Goal: Task Accomplishment & Management: Complete application form

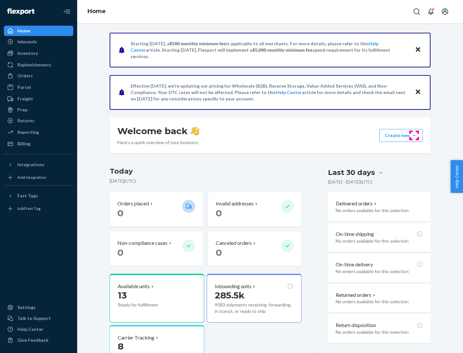
click at [414, 136] on button "Create new Create new inbound Create new order Create new product" at bounding box center [400, 135] width 43 height 13
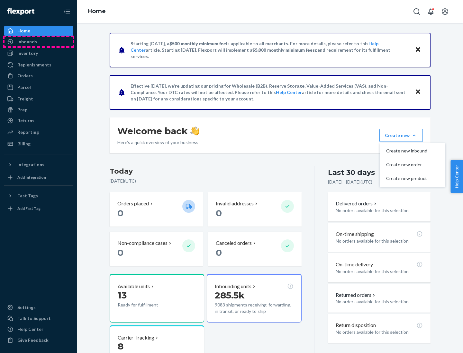
click at [39, 42] on div "Inbounds" at bounding box center [38, 41] width 68 height 9
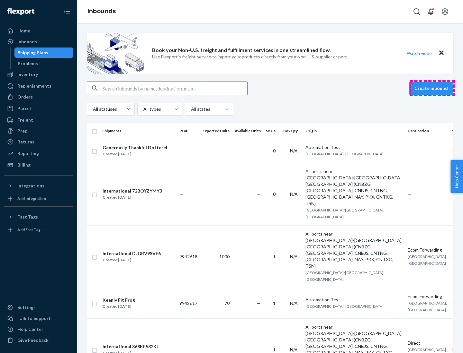
click at [432, 88] on button "Create inbound" at bounding box center [431, 88] width 44 height 13
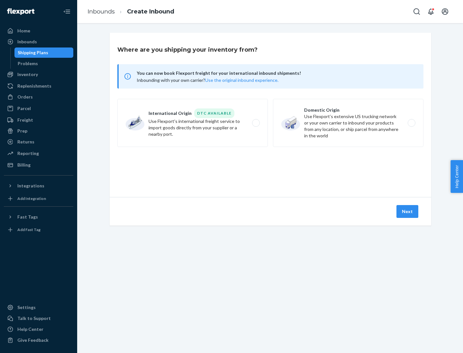
click at [348, 123] on label "Domestic Origin Use Flexport’s extensive US trucking network or your own carrie…" at bounding box center [348, 123] width 150 height 48
click at [411, 123] on input "Domestic Origin Use Flexport’s extensive US trucking network or your own carrie…" at bounding box center [413, 123] width 4 height 4
radio input "true"
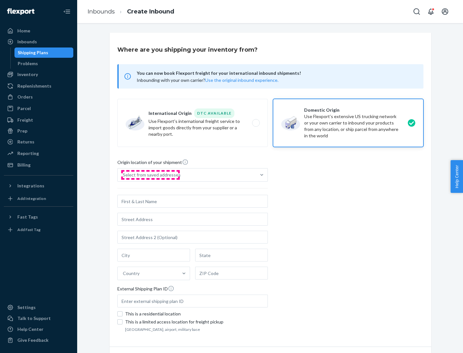
click at [150, 175] on div "Select from saved addresses" at bounding box center [152, 175] width 58 height 6
click at [123, 175] on input "Select from saved addresses" at bounding box center [123, 175] width 1 height 6
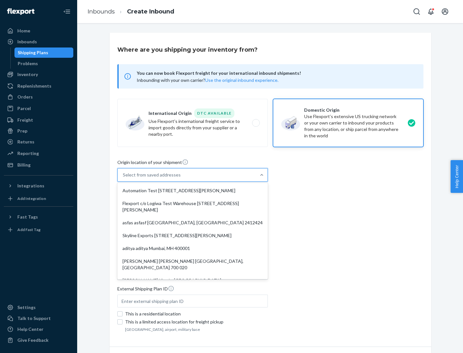
scroll to position [3, 0]
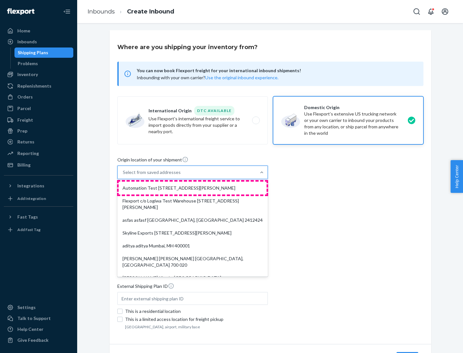
click at [192, 188] on div "Automation Test [STREET_ADDRESS][PERSON_NAME]" at bounding box center [193, 188] width 148 height 13
click at [123, 176] on input "option Automation Test [STREET_ADDRESS][PERSON_NAME]. 9 results available. Use …" at bounding box center [123, 172] width 1 height 6
type input "Automation Test"
type input "9th Floor"
type input "[GEOGRAPHIC_DATA]"
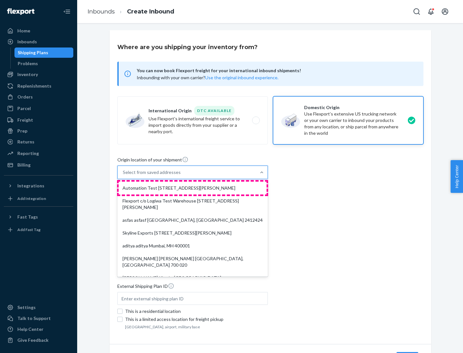
type input "CA"
type input "94104"
type input "[STREET_ADDRESS][PERSON_NAME]"
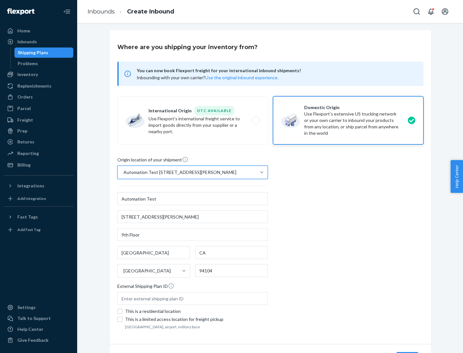
scroll to position [38, 0]
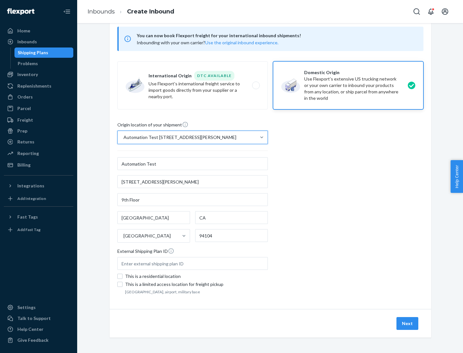
click at [407, 324] on button "Next" at bounding box center [407, 323] width 22 height 13
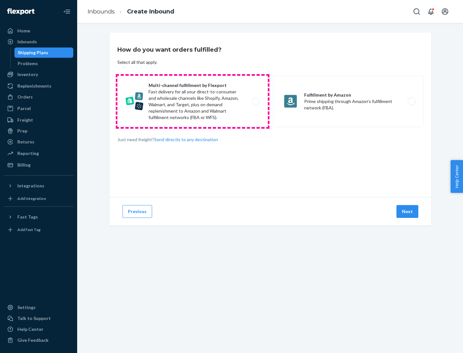
click at [192, 102] on label "Multi-channel fulfillment by Flexport Fast delivery for all your direct-to-cons…" at bounding box center [192, 101] width 150 height 51
click at [255, 102] on input "Multi-channel fulfillment by Flexport Fast delivery for all your direct-to-cons…" at bounding box center [257, 102] width 4 height 4
radio input "true"
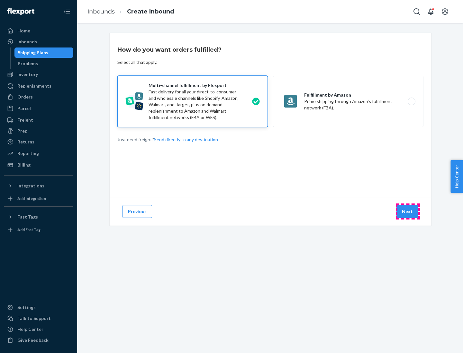
click at [407, 212] on button "Next" at bounding box center [407, 211] width 22 height 13
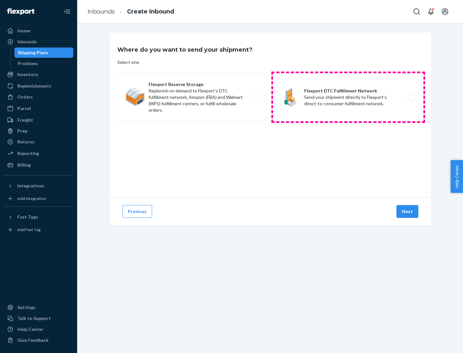
click at [348, 97] on label "Flexport DTC Fulfillment Network Send your shipment directly to Flexport's dire…" at bounding box center [348, 97] width 150 height 48
click at [411, 97] on input "Flexport DTC Fulfillment Network Send your shipment directly to Flexport's dire…" at bounding box center [413, 97] width 4 height 4
radio input "true"
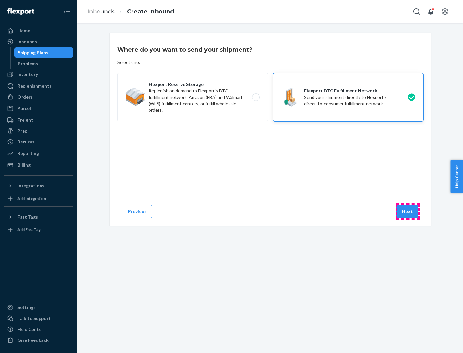
click at [407, 212] on button "Next" at bounding box center [407, 211] width 22 height 13
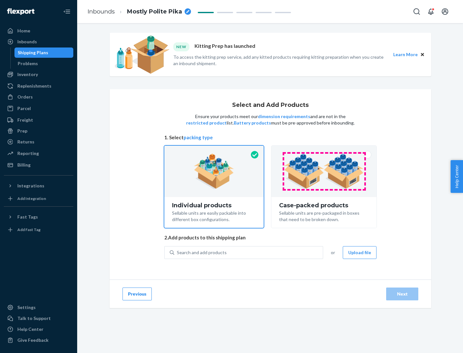
click at [324, 172] on img at bounding box center [324, 171] width 80 height 35
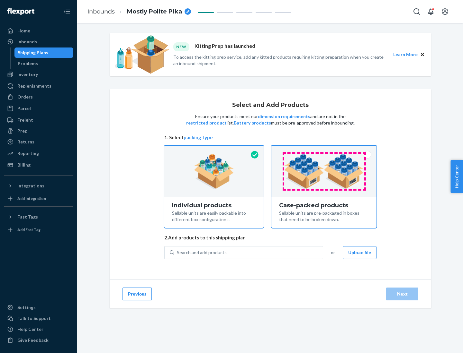
click at [324, 150] on input "Case-packed products Sellable units are pre-packaged in boxes that need to be b…" at bounding box center [324, 148] width 4 height 4
radio input "true"
radio input "false"
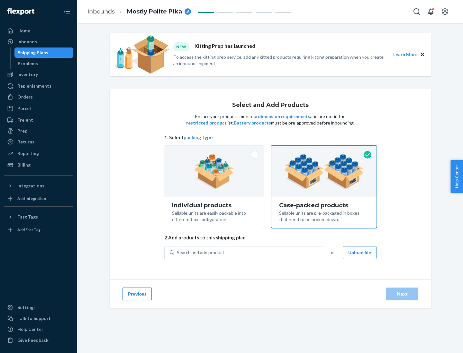
click at [249, 253] on div "Search and add products" at bounding box center [248, 253] width 148 height 12
click at [177, 253] on input "Search and add products" at bounding box center [177, 253] width 1 height 6
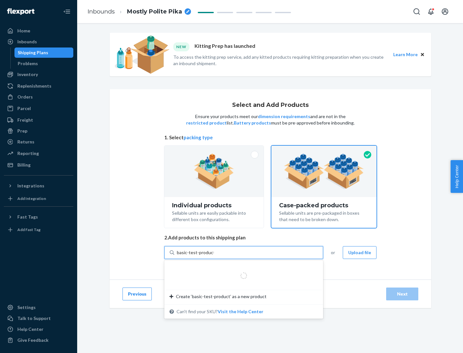
type input "basic-test-product-1"
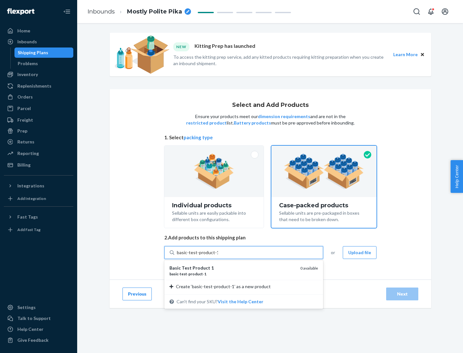
click at [232, 274] on div "basic - test - product - 1" at bounding box center [232, 273] width 126 height 5
click at [218, 256] on input "basic-test-product-1" at bounding box center [197, 253] width 41 height 6
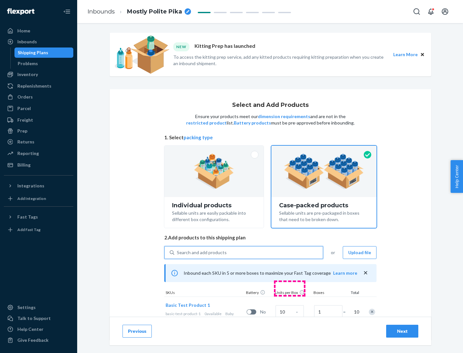
scroll to position [23, 0]
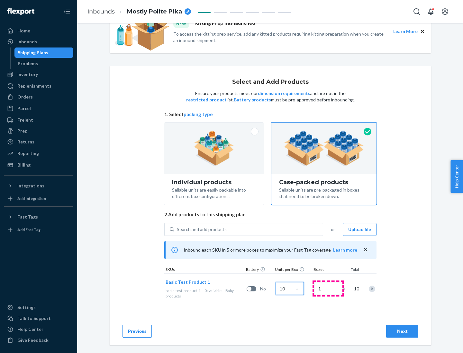
type input "10"
type input "7"
click at [402, 332] on div "Next" at bounding box center [401, 331] width 21 height 6
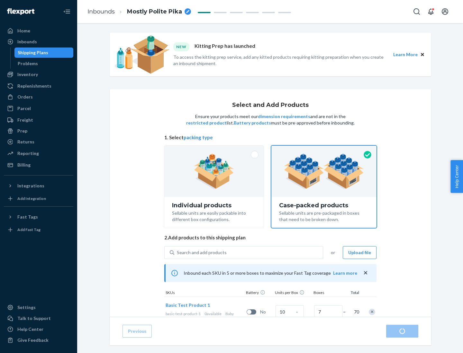
radio input "true"
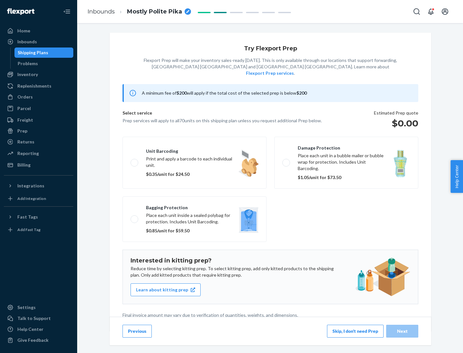
scroll to position [2, 0]
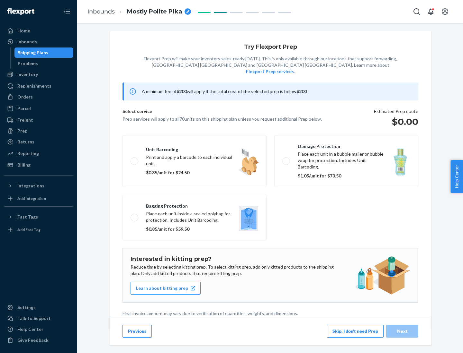
click at [194, 205] on label "Bagging protection Place each unit inside a sealed polybag for protection. Incl…" at bounding box center [194, 218] width 144 height 46
click at [135, 216] on input "Bagging protection Place each unit inside a sealed polybag for protection. Incl…" at bounding box center [132, 218] width 4 height 4
checkbox input "true"
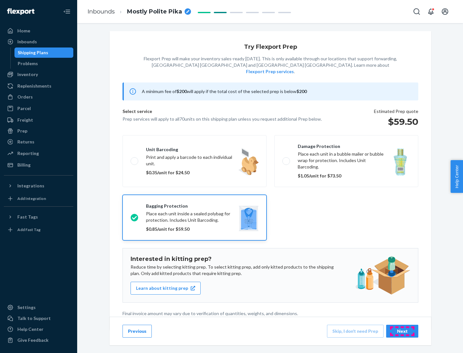
click at [402, 331] on div "Next" at bounding box center [401, 331] width 21 height 6
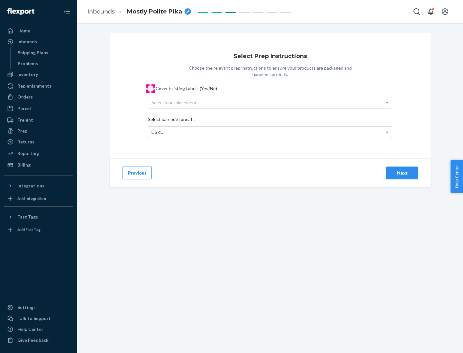
click at [150, 88] on input "Cover Existing Labels (Yes/No)" at bounding box center [150, 88] width 5 height 5
checkbox input "true"
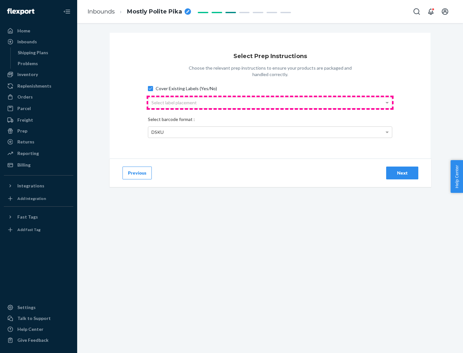
click at [270, 102] on div "Select label placement" at bounding box center [270, 102] width 244 height 11
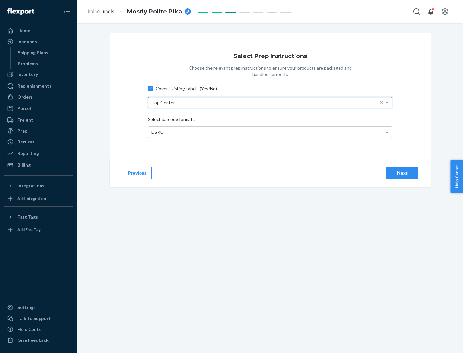
click at [270, 132] on div "DSKU" at bounding box center [270, 132] width 244 height 11
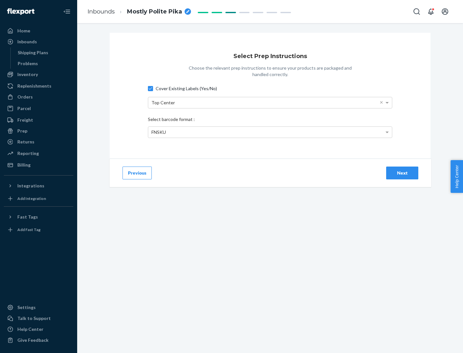
click at [402, 173] on div "Next" at bounding box center [401, 173] width 21 height 6
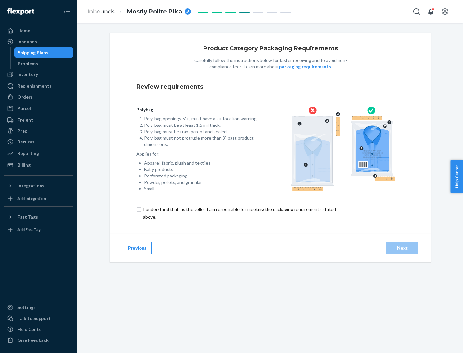
click at [239, 213] on input "checkbox" at bounding box center [243, 213] width 214 height 15
checkbox input "true"
click at [402, 248] on div "Next" at bounding box center [401, 248] width 21 height 6
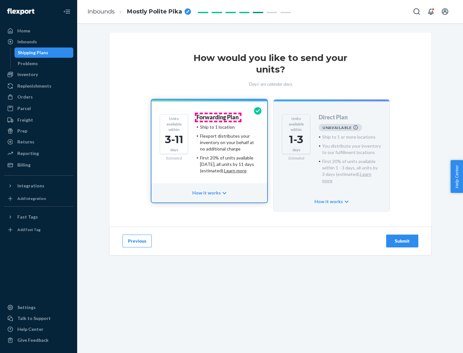
click at [218, 117] on h4 "Forwarding Plan" at bounding box center [217, 117] width 42 height 6
click at [402, 238] on div "Submit" at bounding box center [401, 241] width 21 height 6
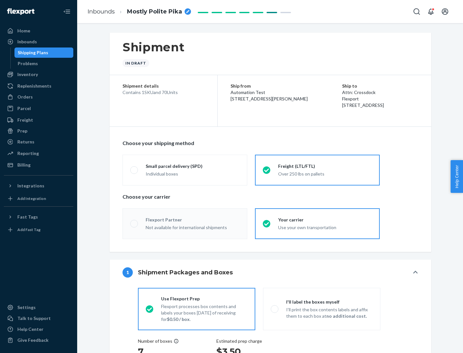
radio input "true"
radio input "false"
radio input "true"
radio input "false"
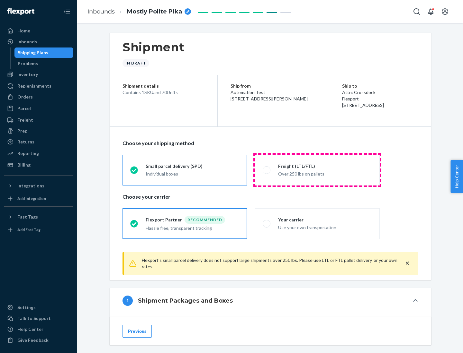
click at [317, 170] on div "Over 250 lbs on pallets" at bounding box center [325, 174] width 94 height 8
click at [267, 170] on input "Freight (LTL/FTL) Over 250 lbs on pallets" at bounding box center [264, 170] width 4 height 4
radio input "true"
radio input "false"
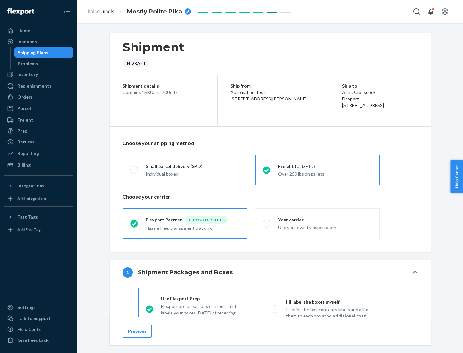
scroll to position [36, 0]
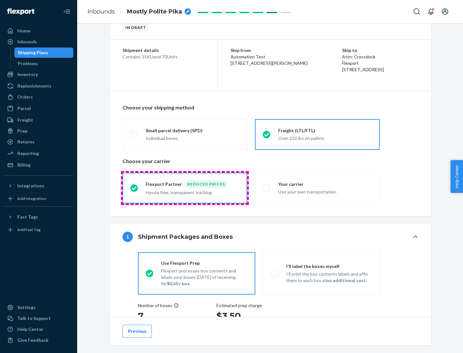
click at [185, 188] on div "Hassle free, transparent tracking" at bounding box center [193, 192] width 94 height 8
click at [134, 188] on input "Flexport Partner Reduced prices Hassle free, transparent tracking" at bounding box center [132, 188] width 4 height 4
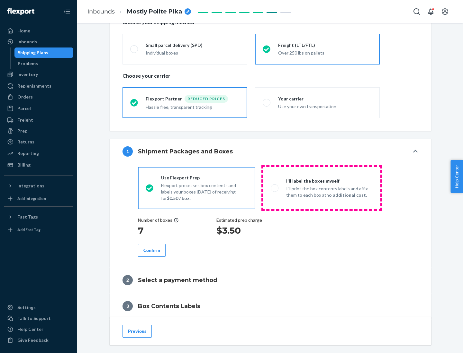
click at [321, 188] on p "I’ll print the box contents labels and affix them to each box at no additional …" at bounding box center [329, 192] width 86 height 13
click at [275, 188] on input "I'll label the boxes myself I’ll print the box contents labels and affix them t…" at bounding box center [272, 188] width 4 height 4
radio input "true"
radio input "false"
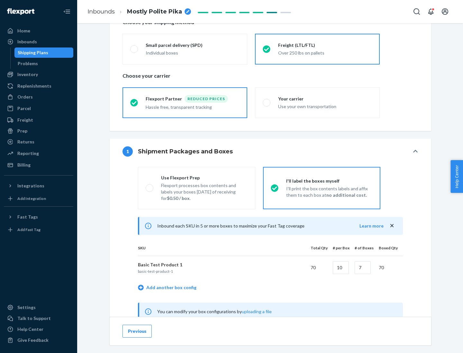
scroll to position [201, 0]
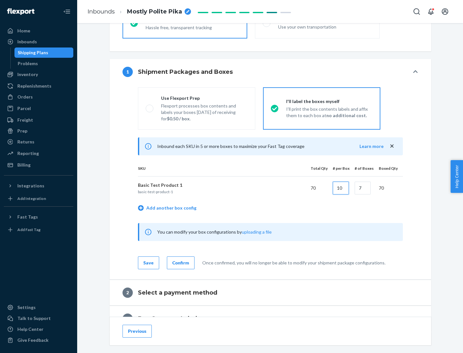
type input "10"
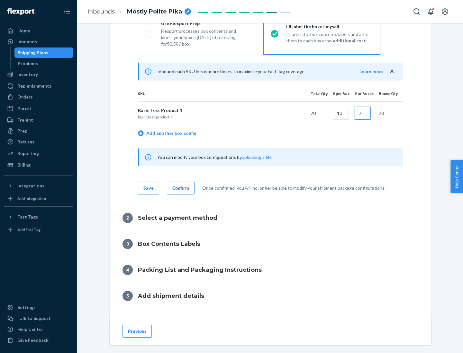
type input "7"
click at [180, 188] on div "Confirm" at bounding box center [180, 188] width 17 height 6
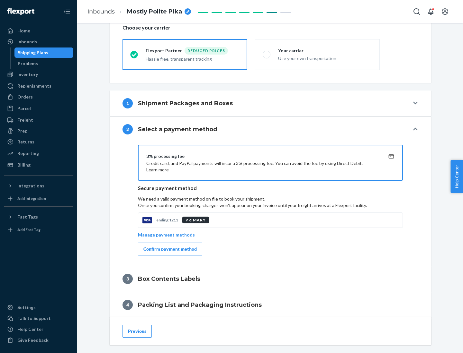
scroll to position [230, 0]
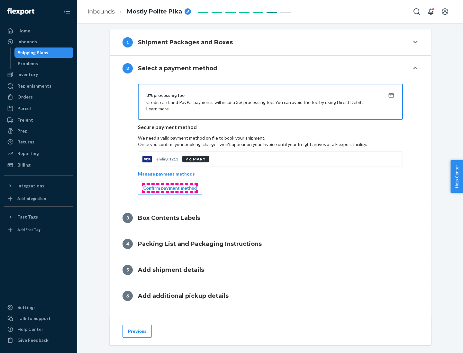
click at [169, 188] on div "Confirm payment method" at bounding box center [169, 188] width 53 height 6
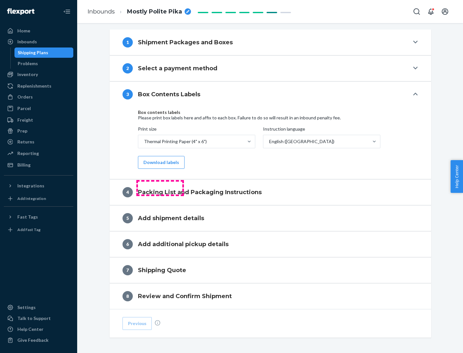
scroll to position [205, 0]
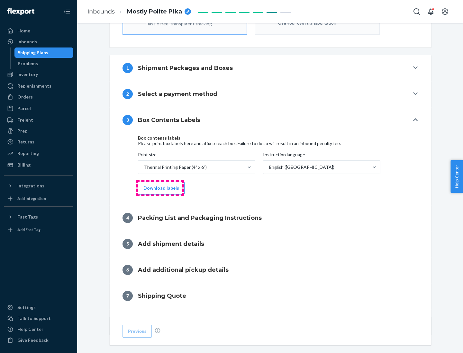
click at [160, 188] on button "Download labels" at bounding box center [161, 188] width 47 height 13
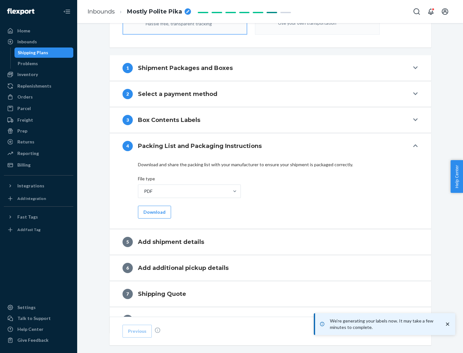
scroll to position [229, 0]
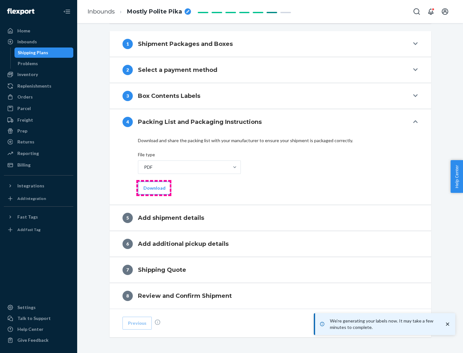
click at [154, 188] on button "Download" at bounding box center [154, 188] width 33 height 13
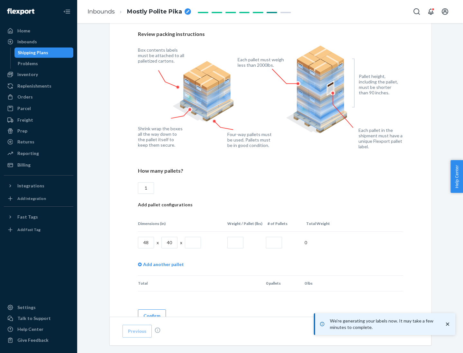
scroll to position [467, 0]
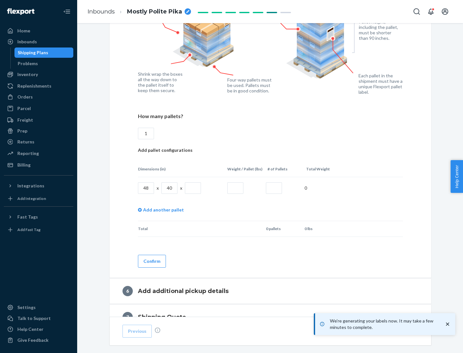
type input "1"
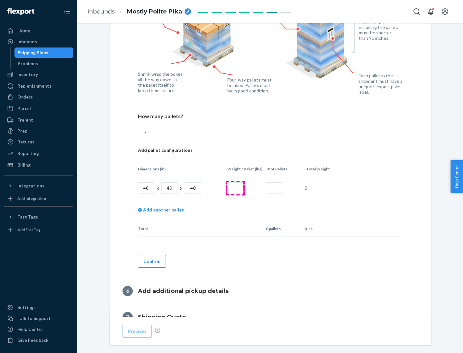
type input "40"
type input "200"
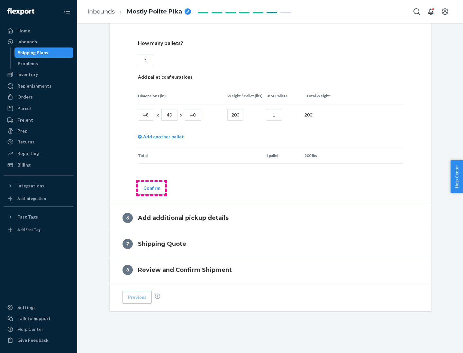
type input "1"
click at [151, 188] on button "Confirm" at bounding box center [152, 188] width 28 height 13
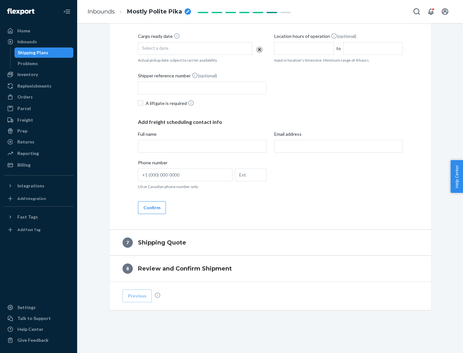
scroll to position [246, 0]
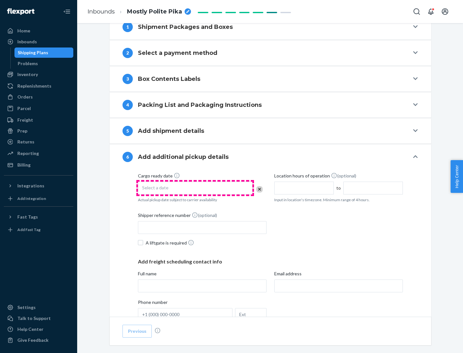
click at [195, 188] on div "Select a date" at bounding box center [195, 188] width 114 height 13
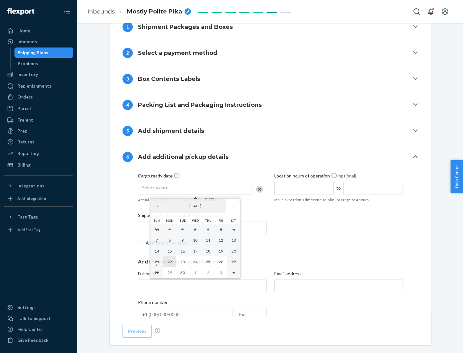
click at [169, 262] on abbr "22" at bounding box center [169, 262] width 4 height 5
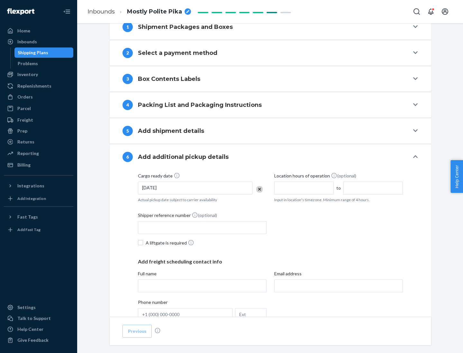
scroll to position [344, 0]
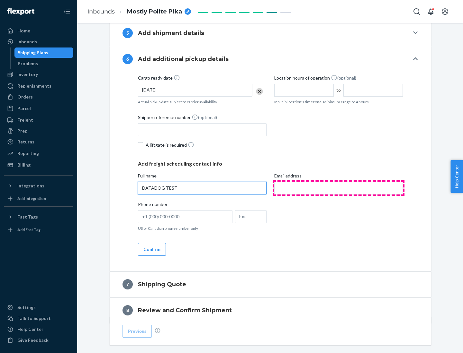
type input "DATADOG TEST"
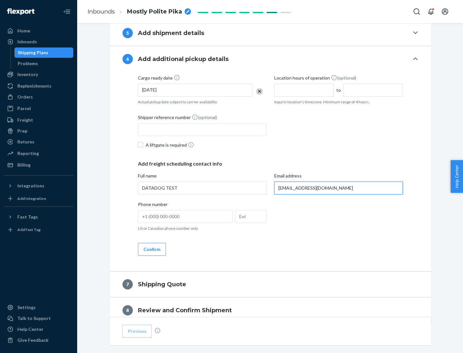
scroll to position [372, 0]
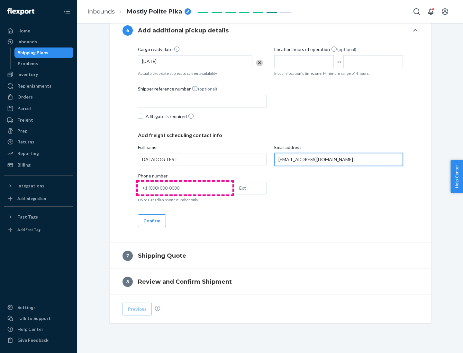
type input "[EMAIL_ADDRESS][DOMAIN_NAME]"
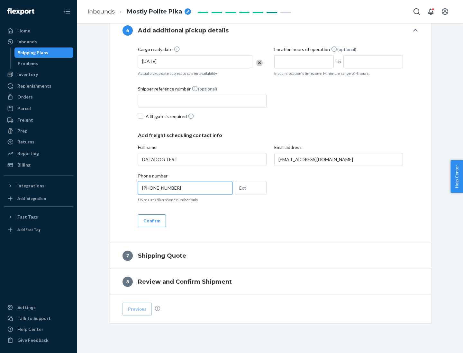
scroll to position [386, 0]
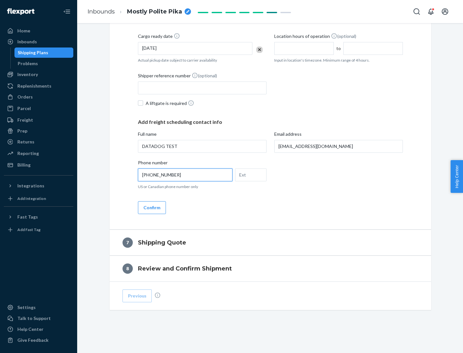
type input "[PHONE_NUMBER]"
click at [151, 208] on button "Confirm" at bounding box center [152, 207] width 28 height 13
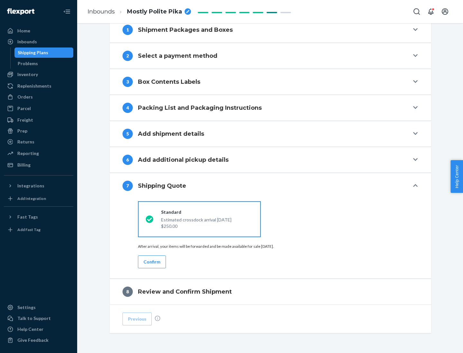
scroll to position [266, 0]
